Goal: Go to known website: Access a specific website the user already knows

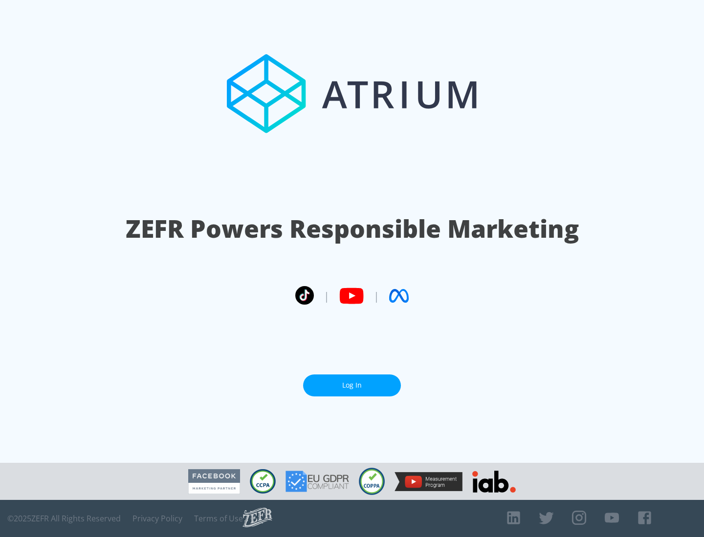
click at [352, 386] on link "Log In" at bounding box center [352, 386] width 98 height 22
